Goal: Navigation & Orientation: Find specific page/section

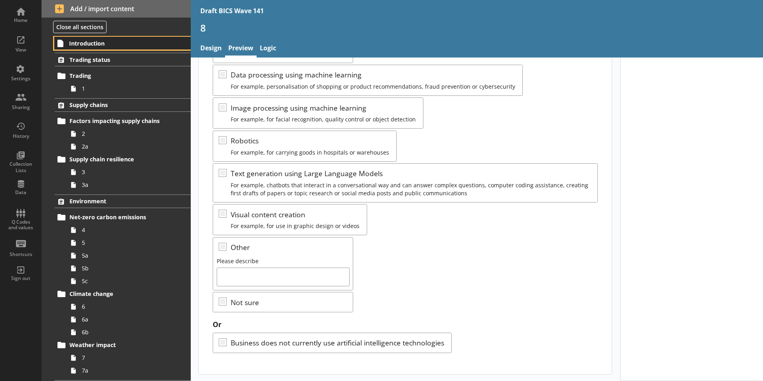
click at [91, 44] on span "Introduction" at bounding box center [118, 44] width 98 height 8
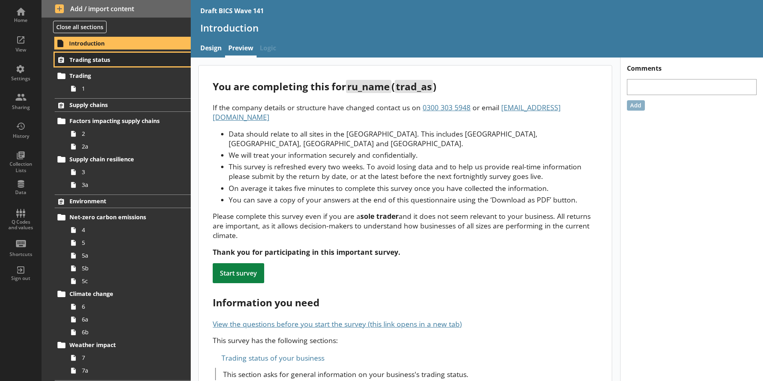
click at [94, 59] on span "Trading status" at bounding box center [118, 60] width 98 height 8
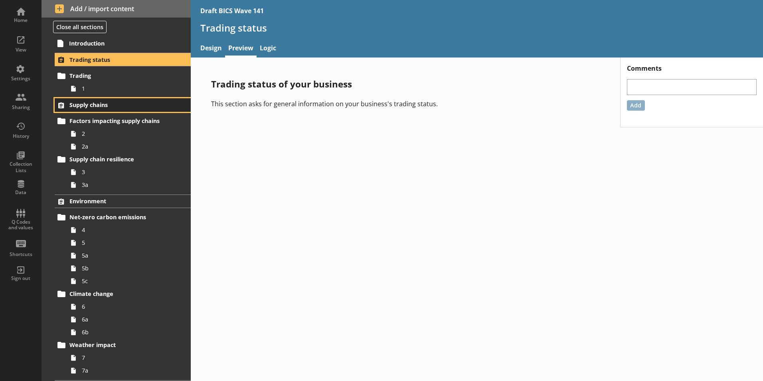
click at [61, 106] on icon at bounding box center [61, 105] width 6 height 6
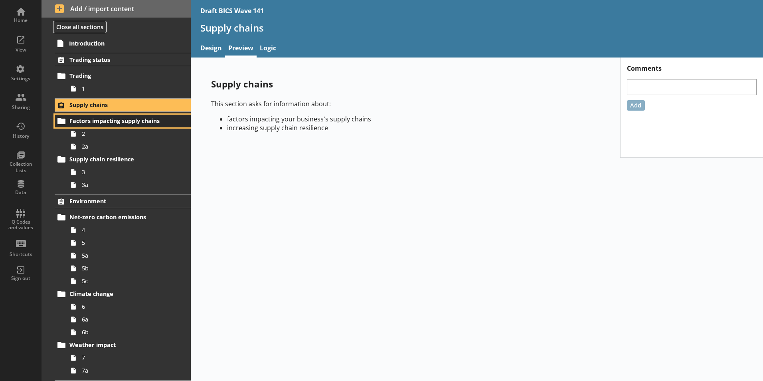
click at [71, 120] on span "Factors impacting supply chains" at bounding box center [118, 121] width 98 height 8
